Goal: Transaction & Acquisition: Purchase product/service

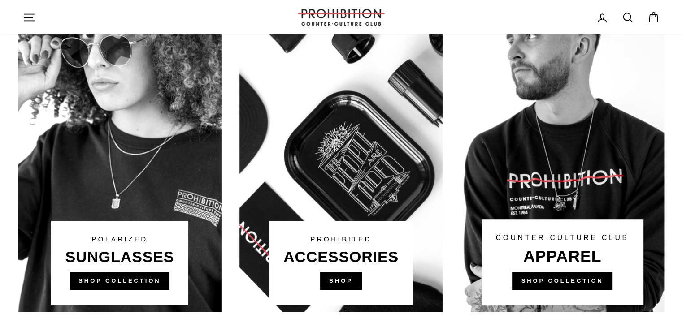
scroll to position [620, 0]
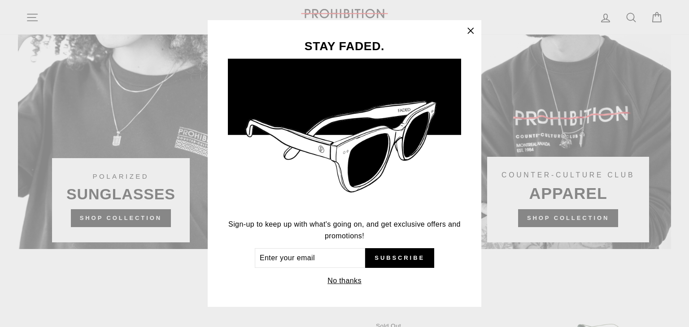
click at [474, 36] on icon "button" at bounding box center [470, 31] width 13 height 13
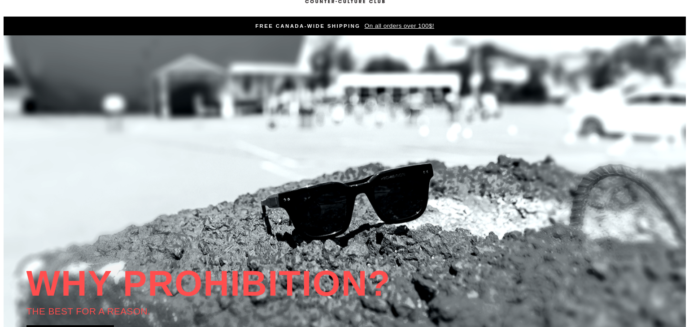
scroll to position [0, 0]
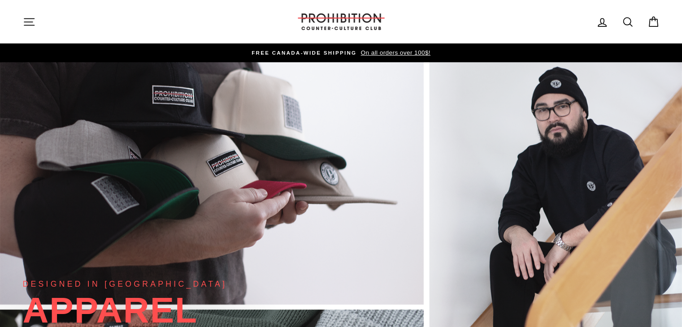
click at [29, 26] on icon "button" at bounding box center [29, 22] width 13 height 13
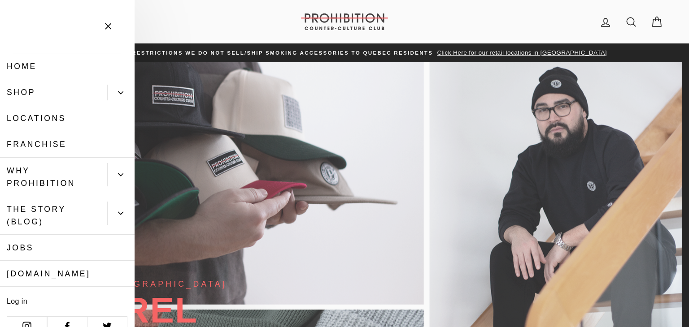
click at [38, 90] on link "Shop" at bounding box center [53, 92] width 107 height 26
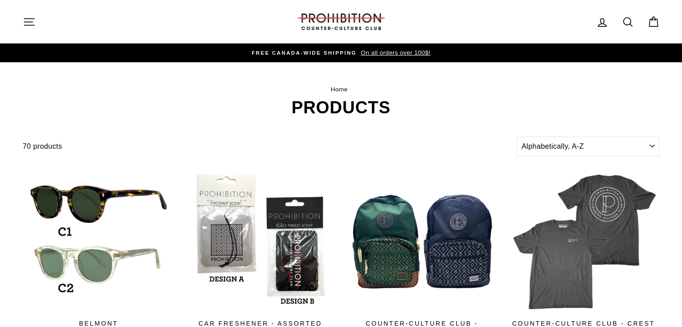
click at [37, 22] on button "Site navigation" at bounding box center [28, 21] width 23 height 19
